Goal: Use online tool/utility: Utilize a website feature to perform a specific function

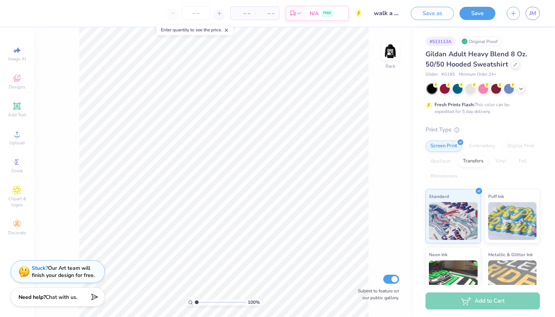
drag, startPoint x: 0, startPoint y: 0, endPoint x: 551, endPoint y: 11, distance: 550.6
click at [551, 11] on div "Save as Save JM" at bounding box center [483, 13] width 144 height 26
click at [542, 11] on div "Save as Save JM" at bounding box center [483, 13] width 144 height 26
click at [188, 9] on input "number" at bounding box center [195, 13] width 29 height 14
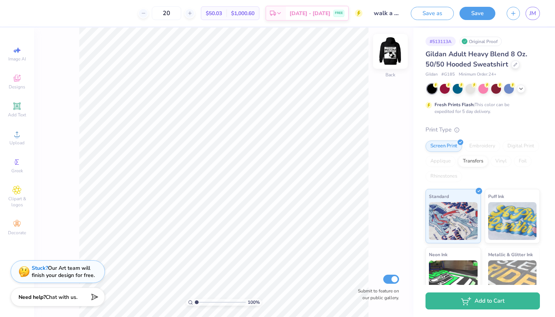
type input "20"
click at [395, 57] on img at bounding box center [390, 51] width 30 height 30
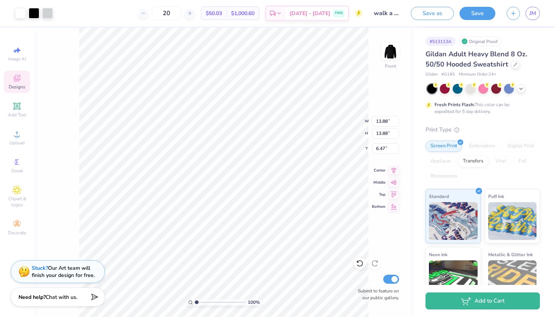
type input "6.00"
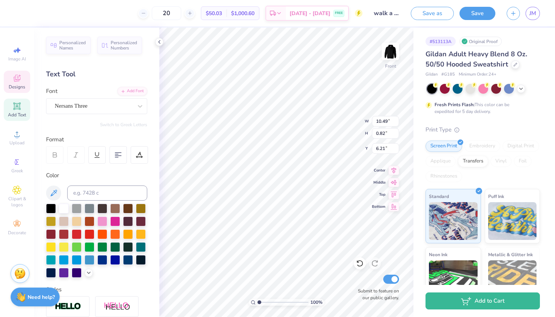
scroll to position [0, 0]
type textarea "Alpha SIGMA TAU"
type textarea "1899"
type input "6.50"
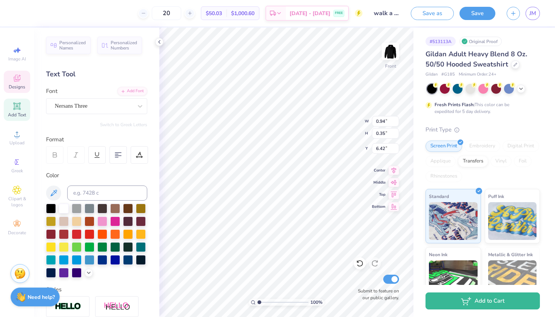
type input "19.38"
type textarea "philanthropy WEEK"
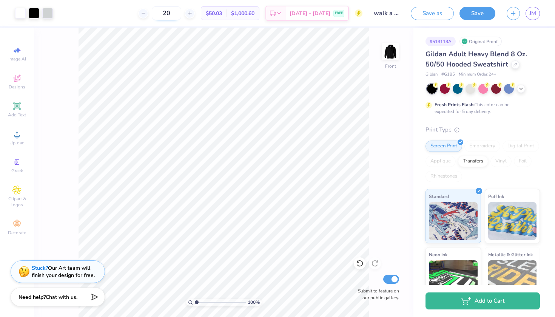
click at [181, 17] on input "20" at bounding box center [166, 13] width 29 height 14
type input "25"
